Goal: Information Seeking & Learning: Learn about a topic

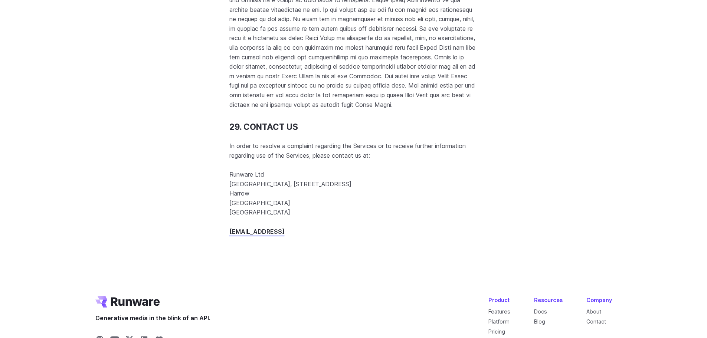
scroll to position [9666, 0]
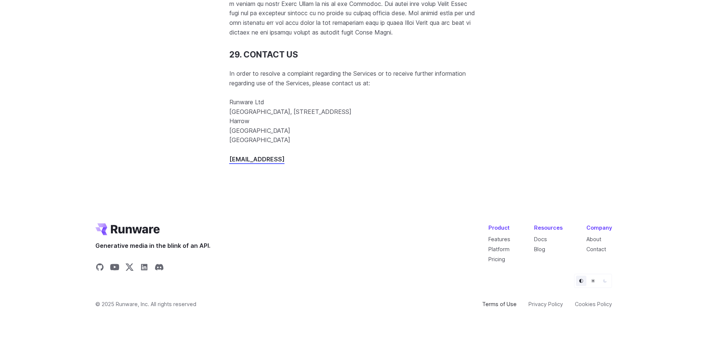
click at [502, 305] on link "Terms of Use" at bounding box center [499, 304] width 35 height 9
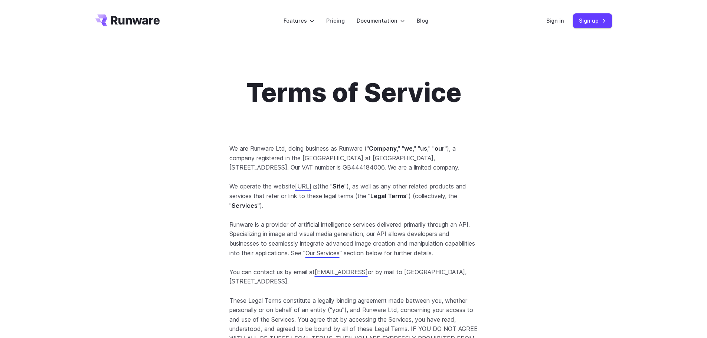
click at [376, 102] on h1 "Terms of Service" at bounding box center [353, 92] width 249 height 31
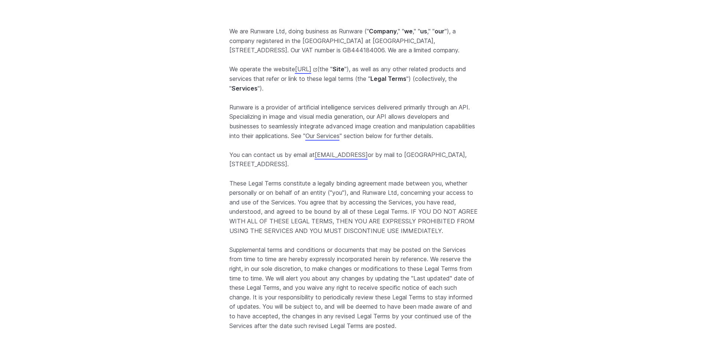
scroll to position [4736, 0]
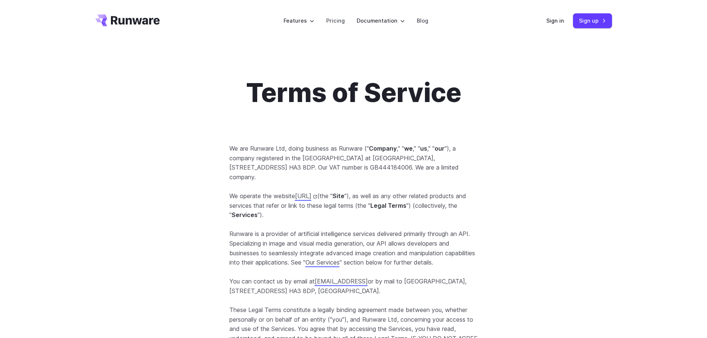
scroll to position [784, 0]
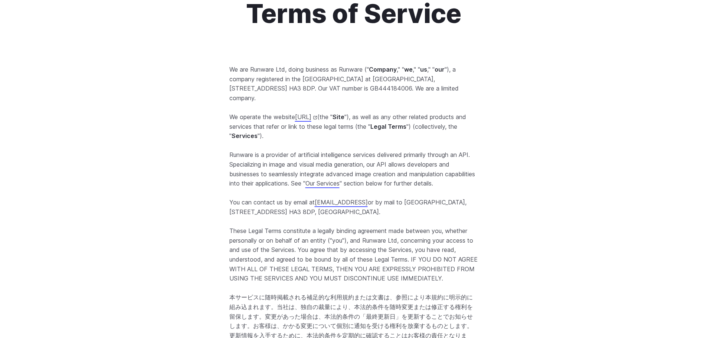
scroll to position [0, 0]
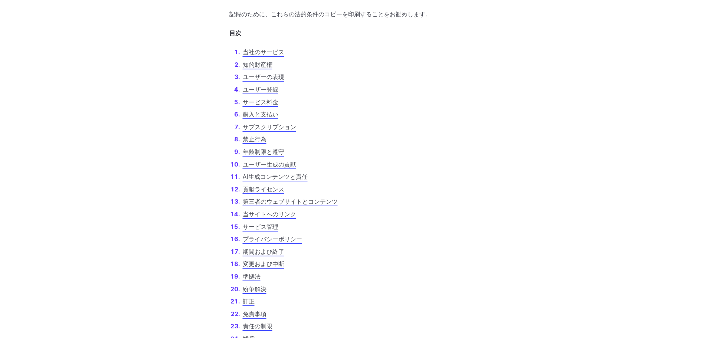
scroll to position [467, 0]
click at [282, 173] on font "AI生成コンテンツと責任" at bounding box center [275, 176] width 65 height 7
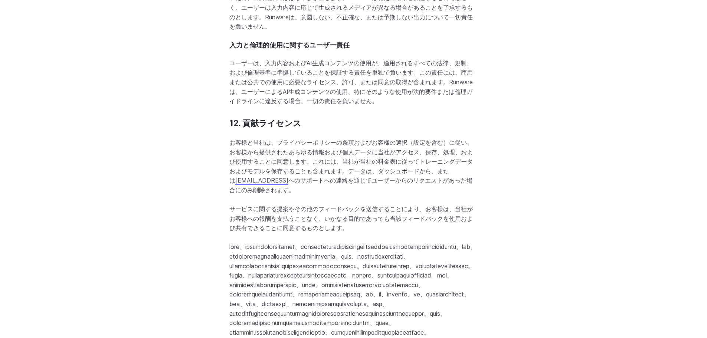
scroll to position [6078, 0]
click at [282, 157] on section "12. 貢献ライセンス お客様と当社は、プライバシーポリシーの条項およびお客様の選択（設定を含む）に従い、お客様から提供されたあらゆる情報および個人データに当…" at bounding box center [353, 226] width 249 height 219
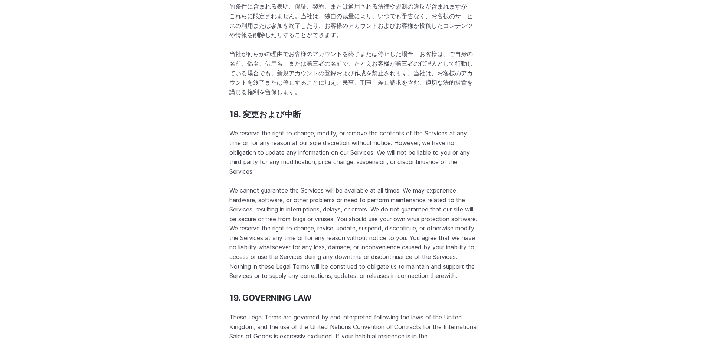
scroll to position [7094, 0]
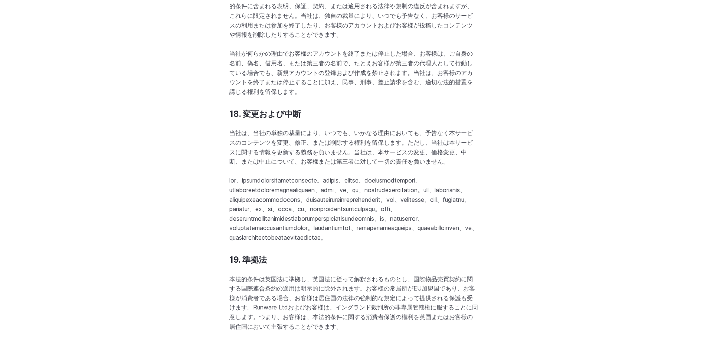
drag, startPoint x: 277, startPoint y: 55, endPoint x: 281, endPoint y: 64, distance: 9.8
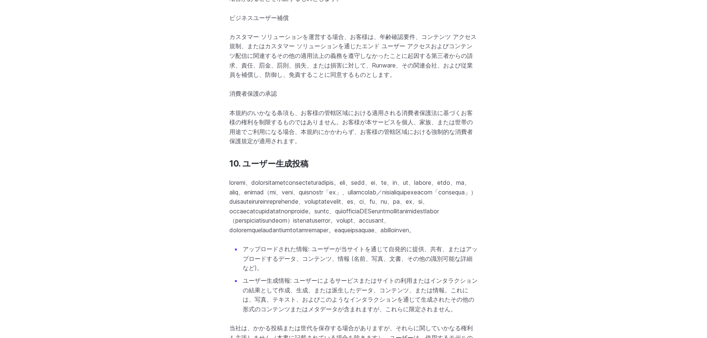
scroll to position [5093, 0]
click at [317, 201] on font at bounding box center [352, 205] width 247 height 55
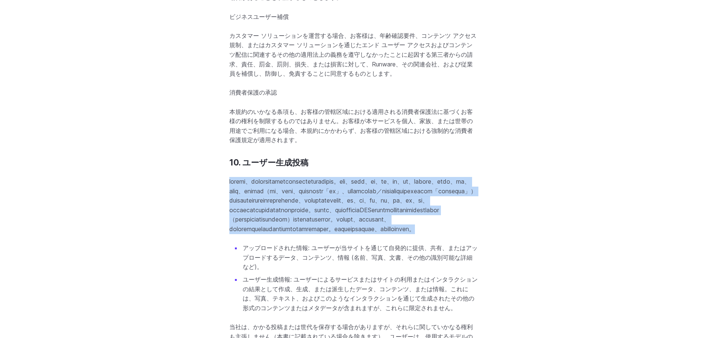
click at [317, 201] on font at bounding box center [352, 205] width 247 height 55
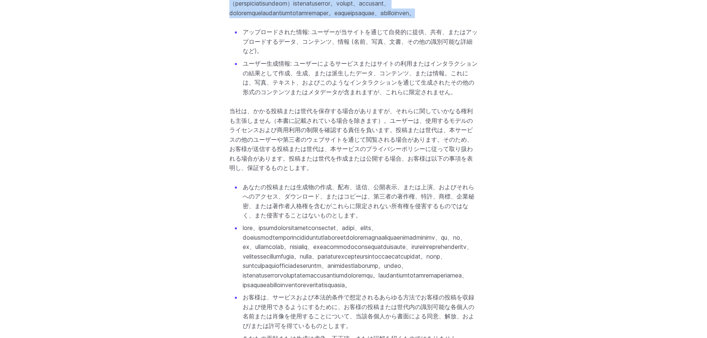
scroll to position [5309, 0]
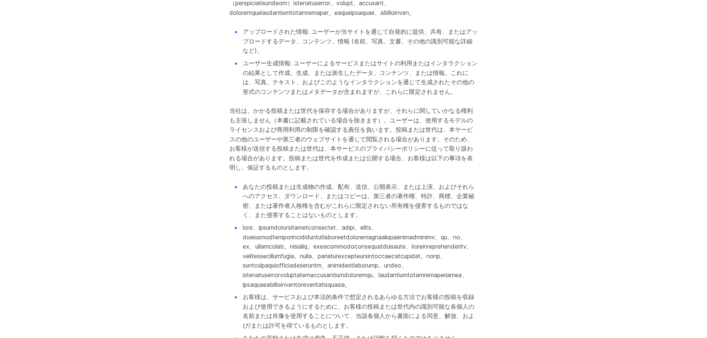
click at [327, 290] on li at bounding box center [359, 256] width 237 height 66
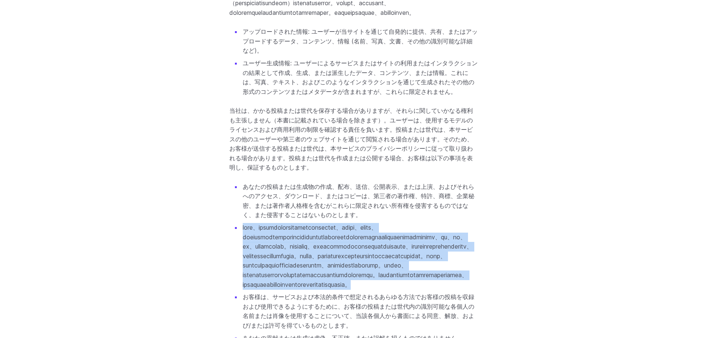
click at [327, 290] on li at bounding box center [359, 256] width 237 height 66
click at [317, 264] on font at bounding box center [358, 256] width 230 height 65
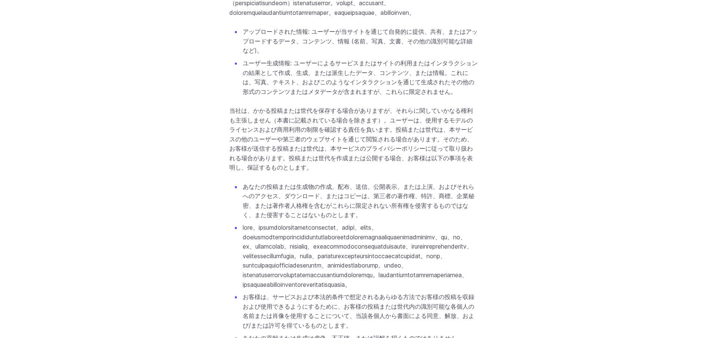
click at [330, 282] on font at bounding box center [358, 256] width 230 height 65
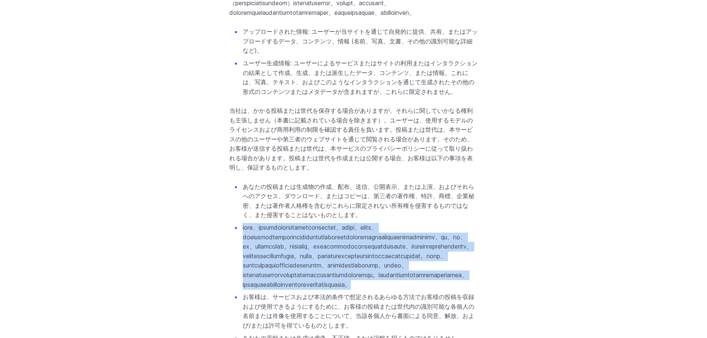
click at [330, 282] on font at bounding box center [358, 256] width 230 height 65
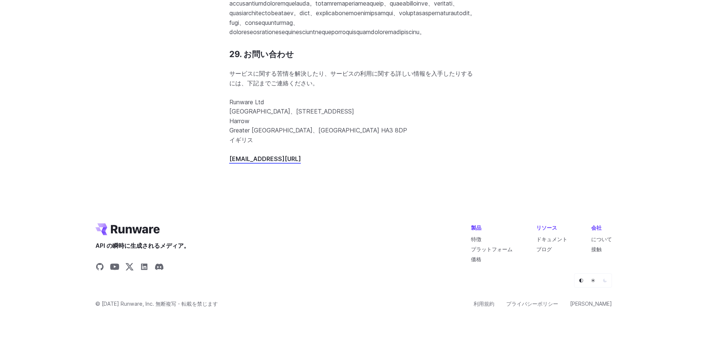
scroll to position [0, 0]
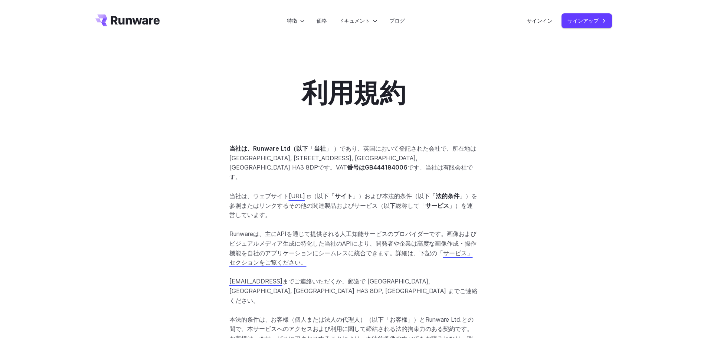
click at [341, 207] on p "当社は、ウェブサイト https://runware.ai （以下「 サイト 」）および本法的条件（以下「 法的条件 」）を参照またはリンクするその他の関連製…" at bounding box center [353, 206] width 249 height 29
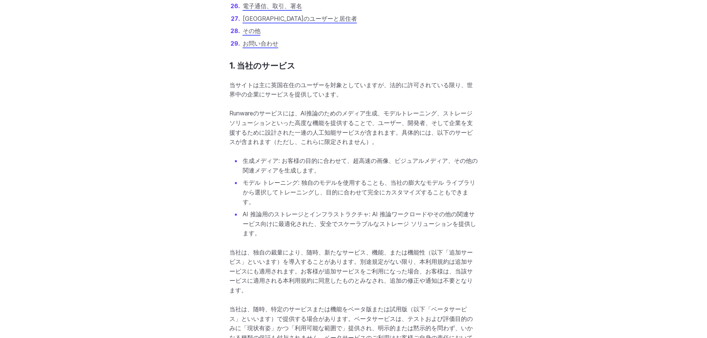
scroll to position [825, 0]
click at [349, 179] on li "モデル トレーニング: 独自のモデルを使用することも、当社の膨大なモデル ライブラリから選択してトレーニングし、目的に合わせて完全にカスタマイズすることもでき…" at bounding box center [359, 192] width 237 height 29
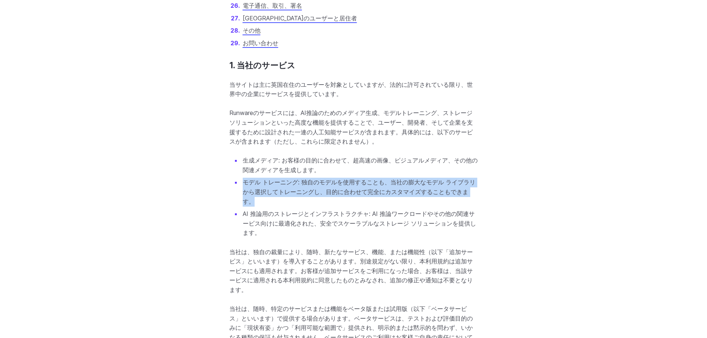
click at [349, 179] on li "モデル トレーニング: 独自のモデルを使用することも、当社の膨大なモデル ライブラリから選択してトレーニングし、目的に合わせて完全にカスタマイズすることもでき…" at bounding box center [359, 192] width 237 height 29
copy ul "モデル トレーニング: 独自のモデルを使用することも、当社の膨大なモデル ライブラリから選択してトレーニングし、目的に合わせて完全にカスタマイズすることもでき…"
click at [349, 179] on li "モデル トレーニング: 独自のモデルを使用することも、当社の膨大なモデル ライブラリから選択してトレーニングし、目的に合わせて完全にカスタマイズすることもでき…" at bounding box center [359, 192] width 237 height 29
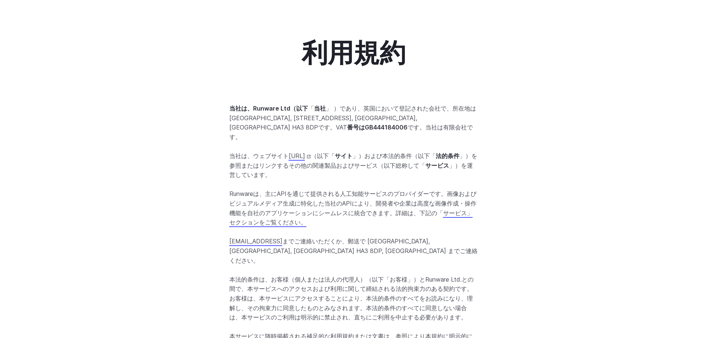
scroll to position [0, 0]
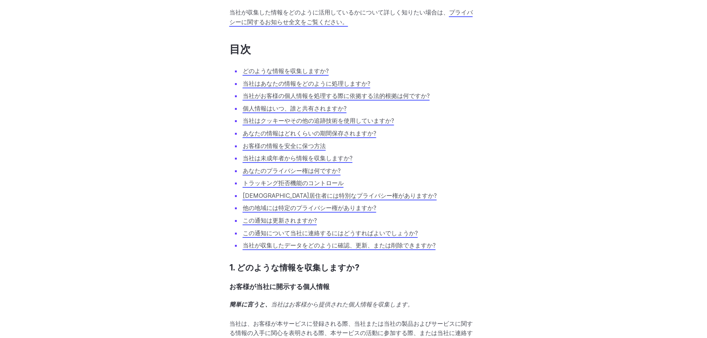
scroll to position [714, 0]
